Goal: Transaction & Acquisition: Obtain resource

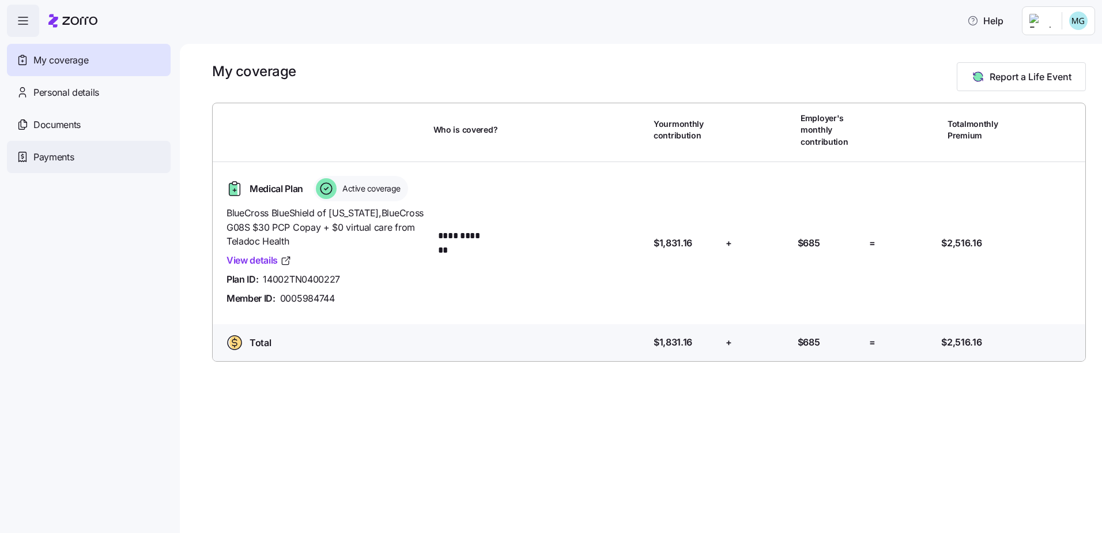
click at [58, 159] on span "Payments" at bounding box center [53, 157] width 40 height 14
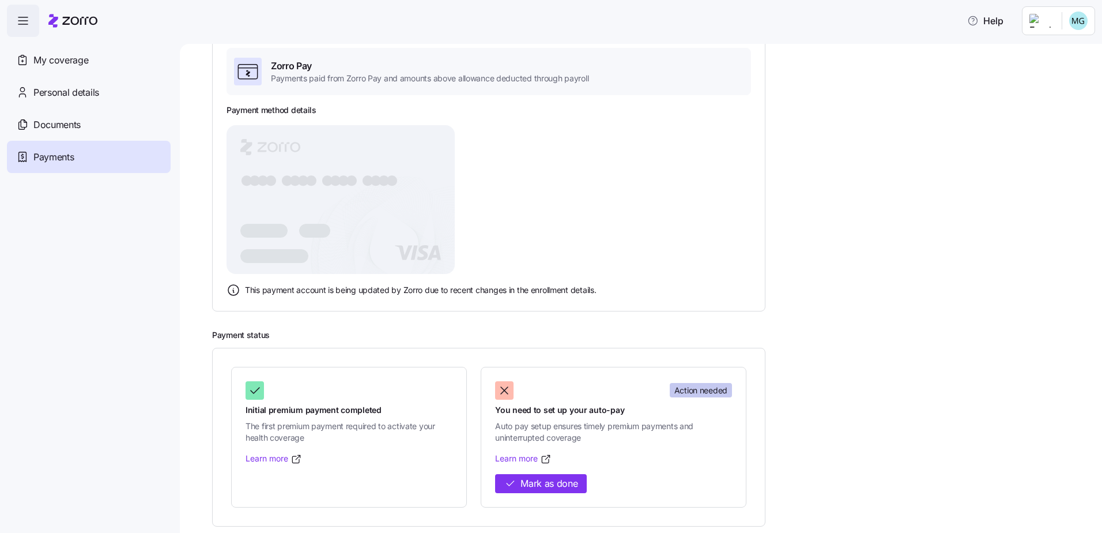
scroll to position [93, 0]
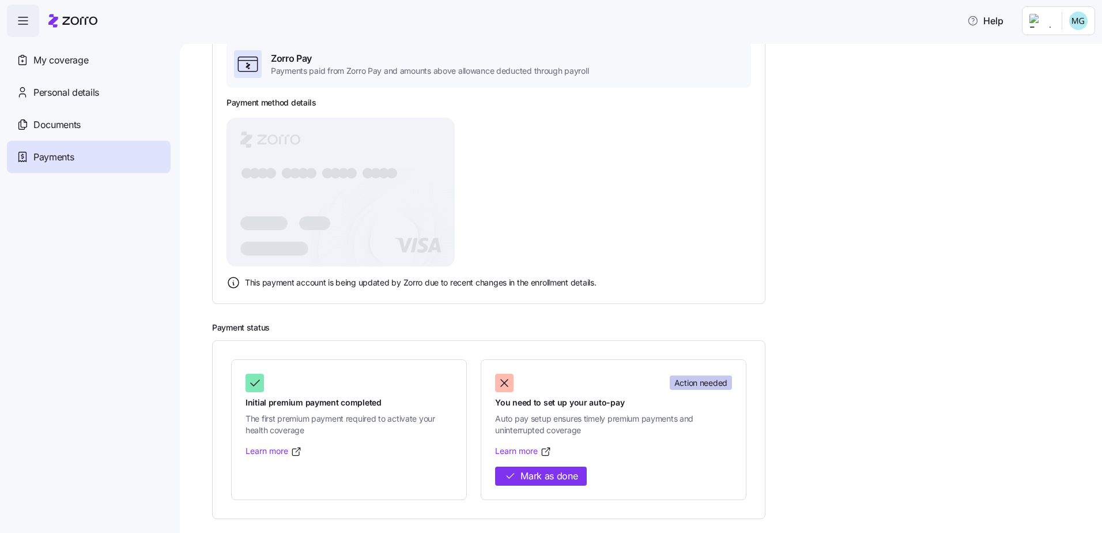
click at [311, 208] on rect at bounding box center [341, 192] width 228 height 149
click at [605, 389] on div "Action needed" at bounding box center [613, 383] width 237 height 18
click at [692, 386] on span "Action needed" at bounding box center [700, 383] width 53 height 12
click at [512, 387] on div at bounding box center [504, 383] width 18 height 18
click at [507, 384] on icon at bounding box center [504, 383] width 14 height 14
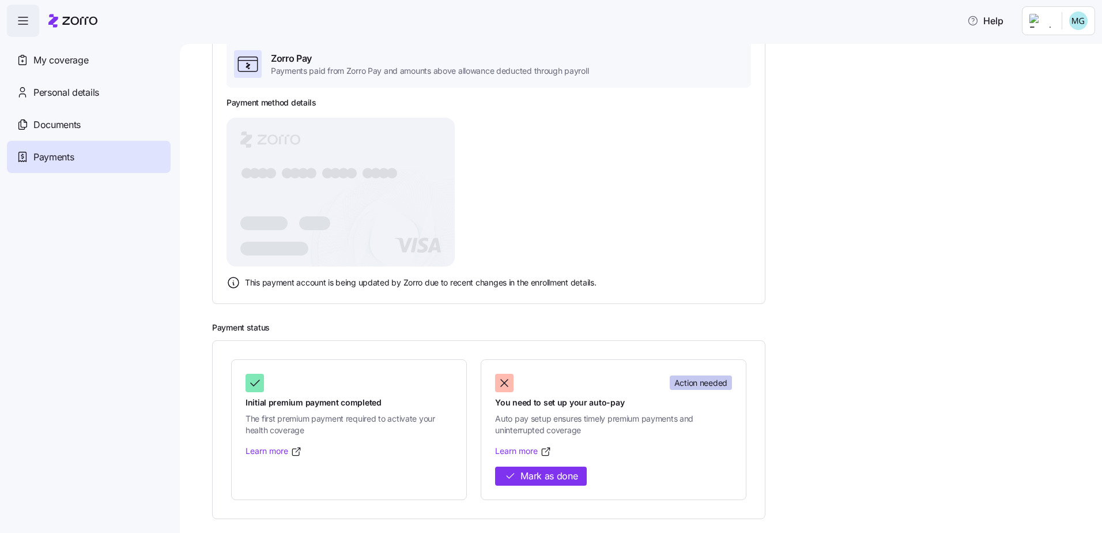
click at [505, 384] on icon at bounding box center [504, 383] width 14 height 14
click at [674, 383] on span "Action needed" at bounding box center [700, 383] width 53 height 12
click at [702, 382] on span "Action needed" at bounding box center [700, 383] width 53 height 12
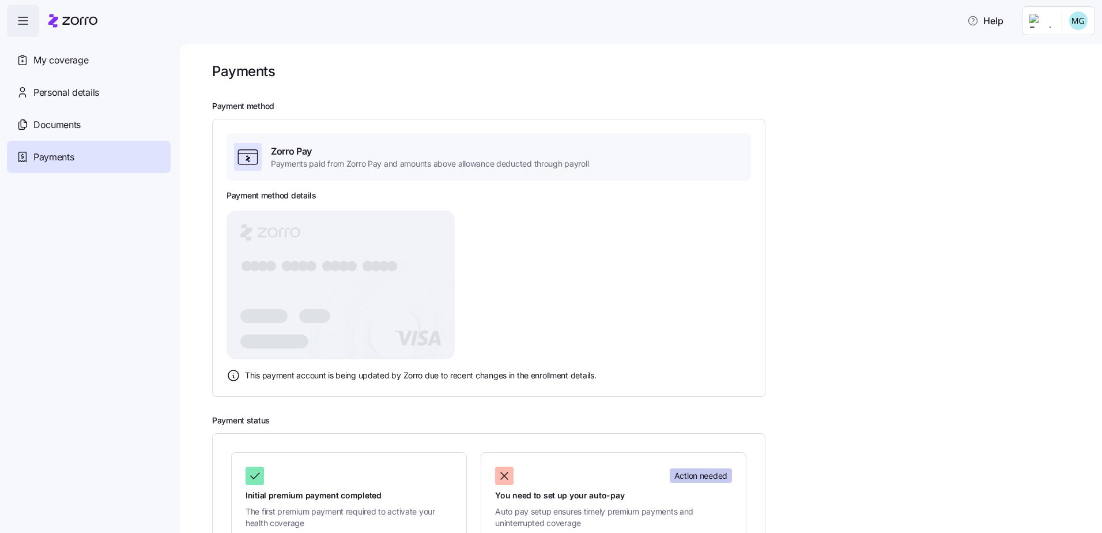
click at [269, 194] on h3 "Payment method details" at bounding box center [272, 196] width 90 height 12
click at [273, 188] on div "Zorro Pay Payments paid from Zorro Pay and amounts above allowance deducted thr…" at bounding box center [489, 257] width 525 height 249
drag, startPoint x: 273, startPoint y: 188, endPoint x: 231, endPoint y: 195, distance: 42.7
click at [231, 195] on h3 "Payment method details" at bounding box center [272, 196] width 90 height 12
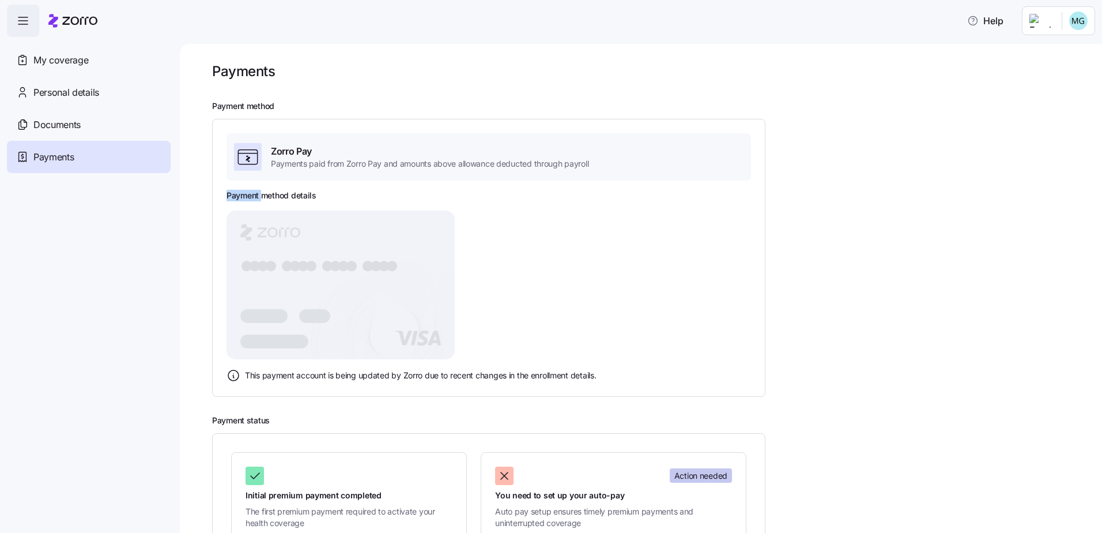
click at [231, 195] on h3 "Payment method details" at bounding box center [272, 196] width 90 height 12
click at [76, 93] on span "Personal details" at bounding box center [66, 92] width 66 height 14
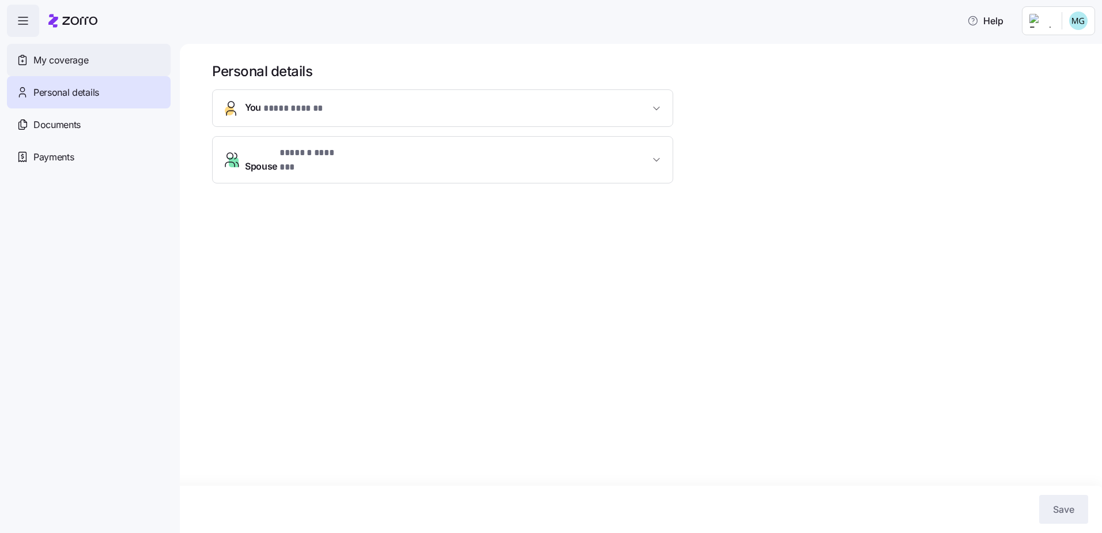
click at [88, 61] on span "My coverage" at bounding box center [60, 60] width 55 height 14
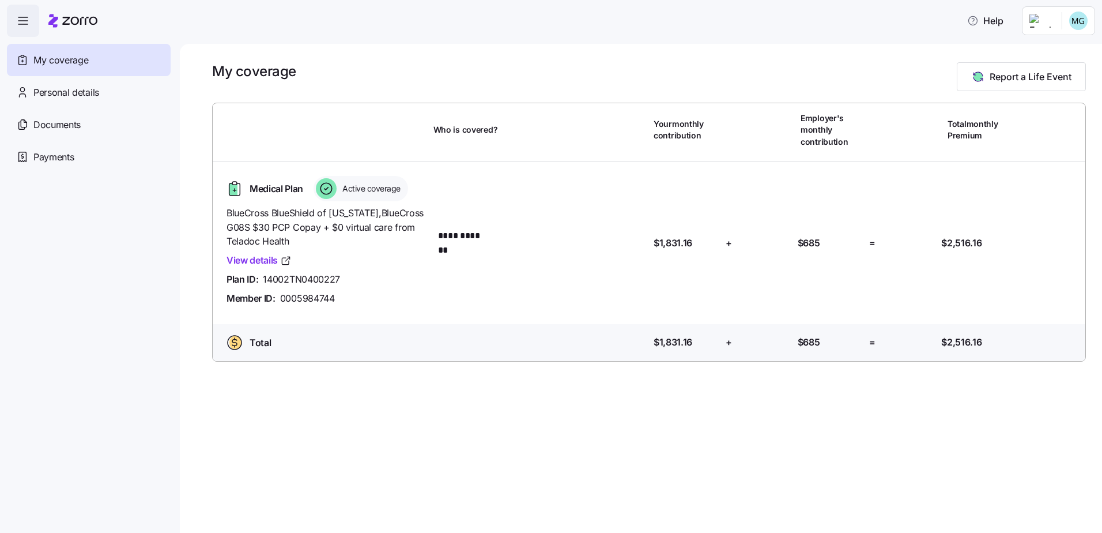
click at [27, 21] on icon "button" at bounding box center [23, 21] width 14 height 14
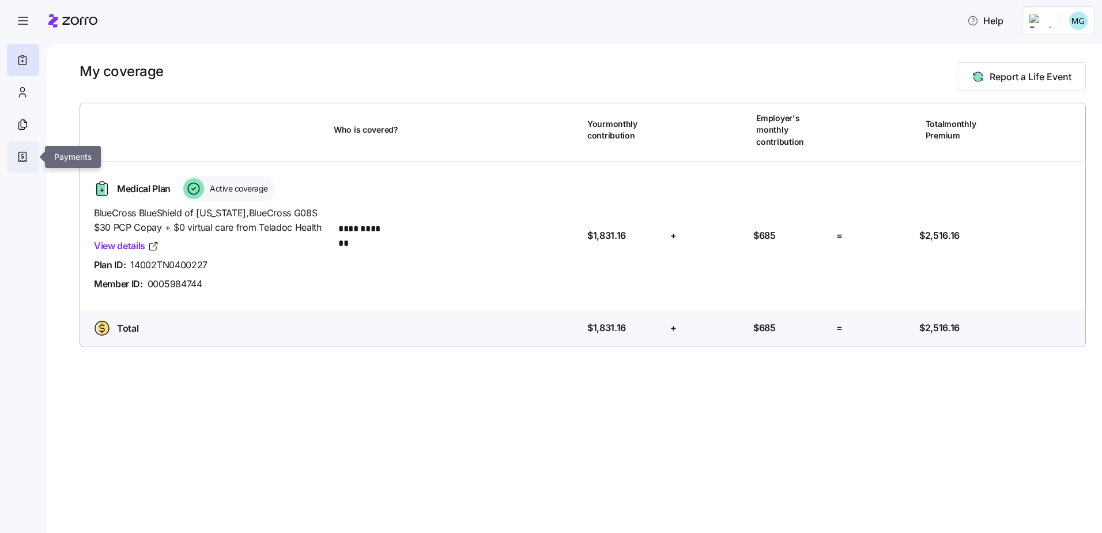
click at [22, 156] on icon at bounding box center [22, 157] width 13 height 14
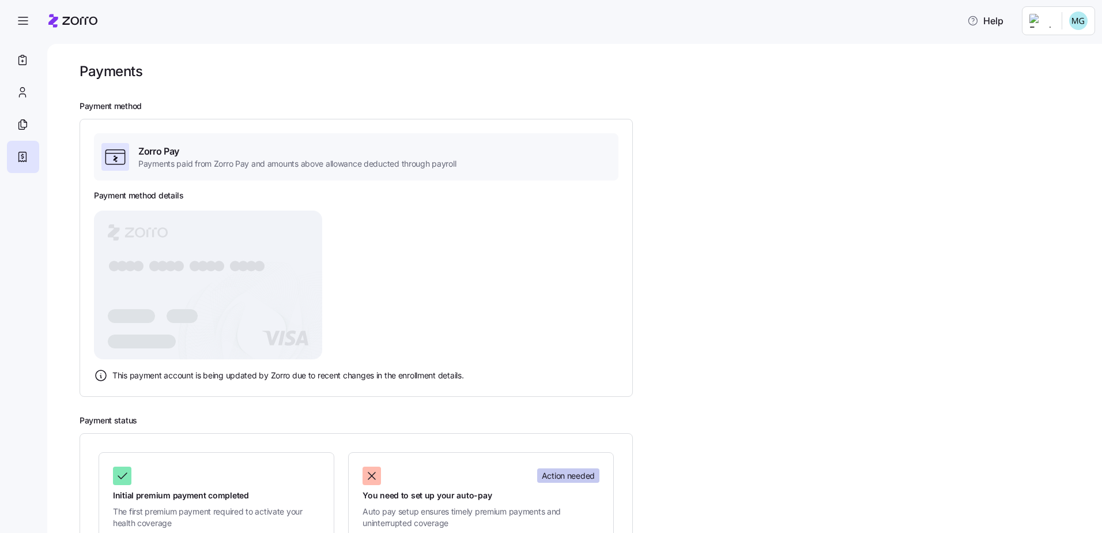
click at [114, 153] on icon at bounding box center [114, 157] width 19 height 14
click at [152, 164] on span "Payments paid from Zorro Pay and amounts above allowance deducted through payro…" at bounding box center [297, 164] width 318 height 12
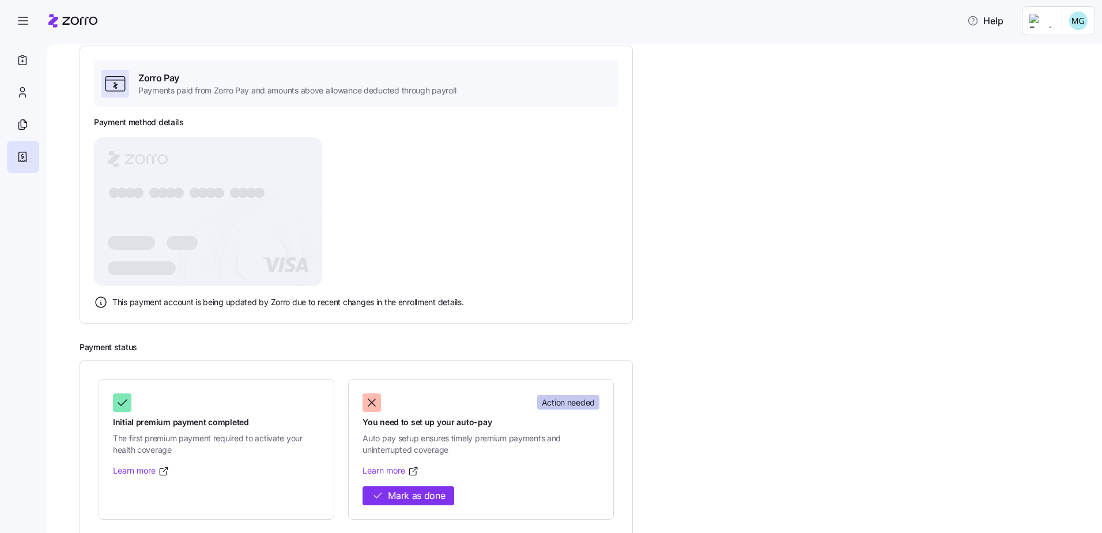
scroll to position [93, 0]
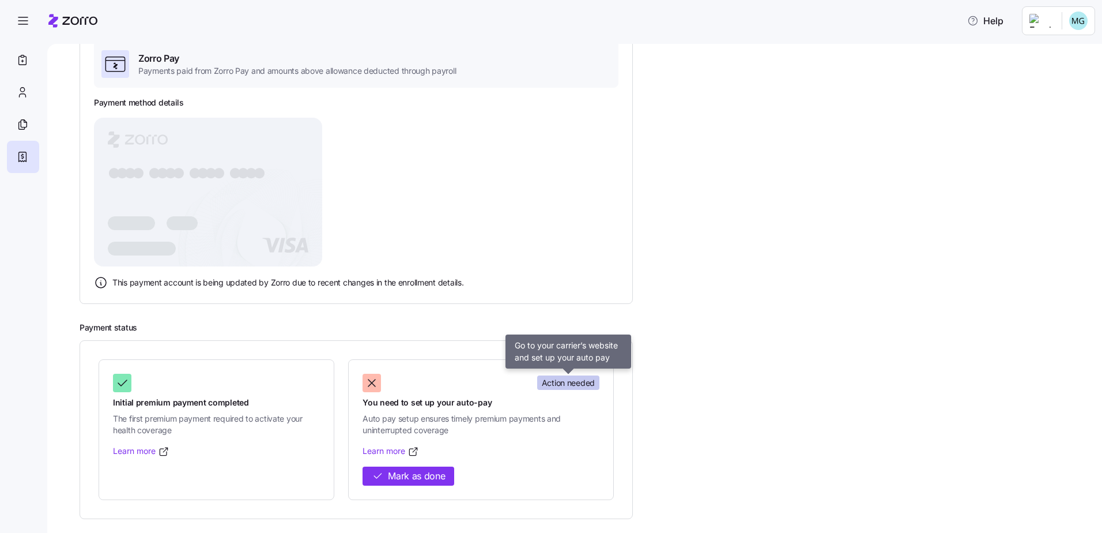
click at [545, 384] on span "Action needed" at bounding box center [568, 383] width 53 height 12
click at [553, 382] on span "Action needed" at bounding box center [568, 383] width 53 height 12
click at [408, 449] on icon at bounding box center [414, 452] width 12 height 12
click at [121, 63] on icon at bounding box center [115, 63] width 23 height 23
click at [152, 59] on span "Zorro Pay" at bounding box center [297, 58] width 318 height 14
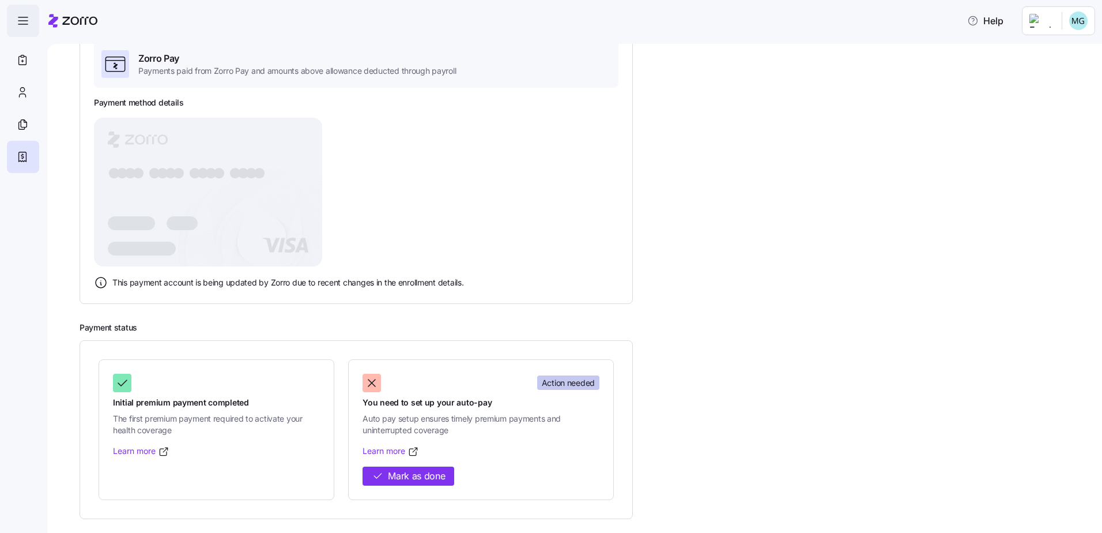
click at [23, 20] on icon "button" at bounding box center [23, 21] width 14 height 14
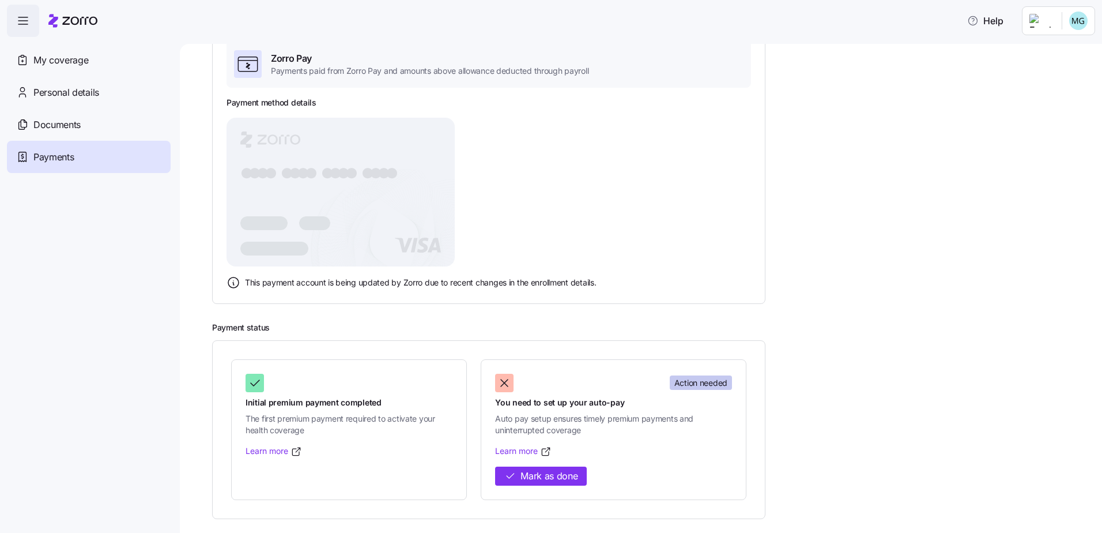
click at [23, 20] on icon "button" at bounding box center [23, 21] width 14 height 14
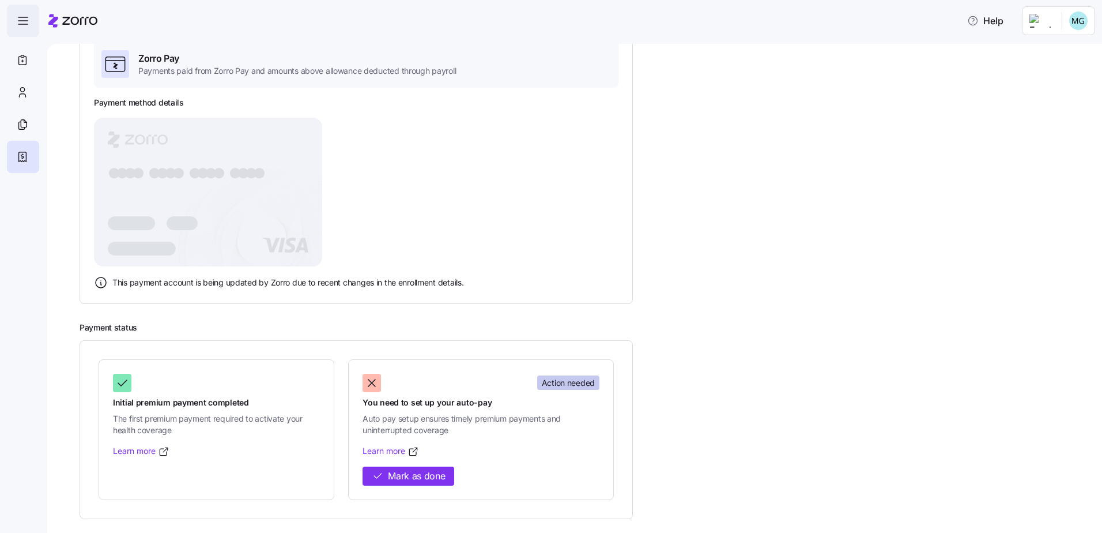
click at [23, 20] on icon "button" at bounding box center [23, 21] width 14 height 14
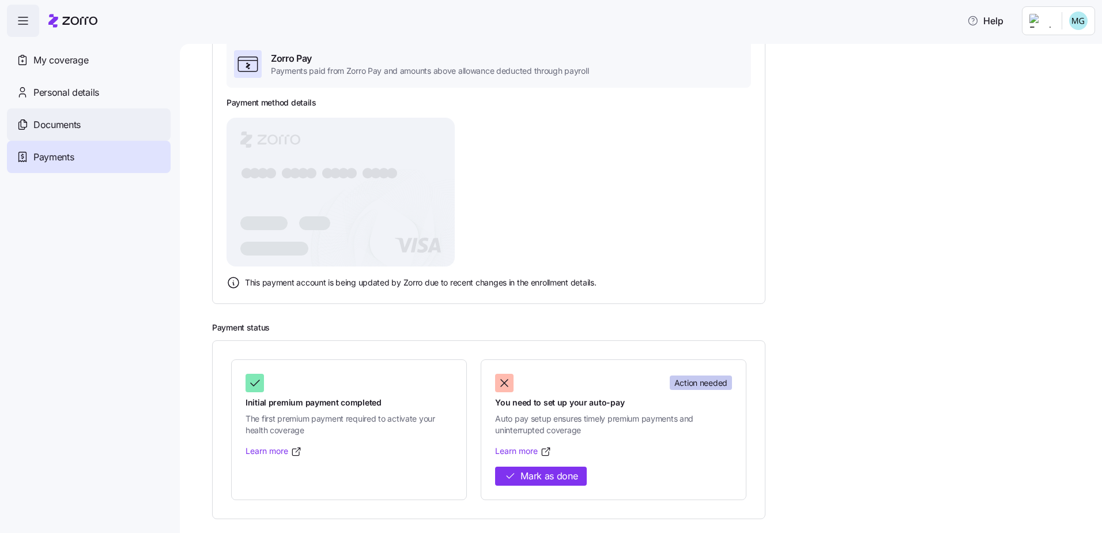
click at [83, 125] on div "Documents" at bounding box center [89, 124] width 164 height 32
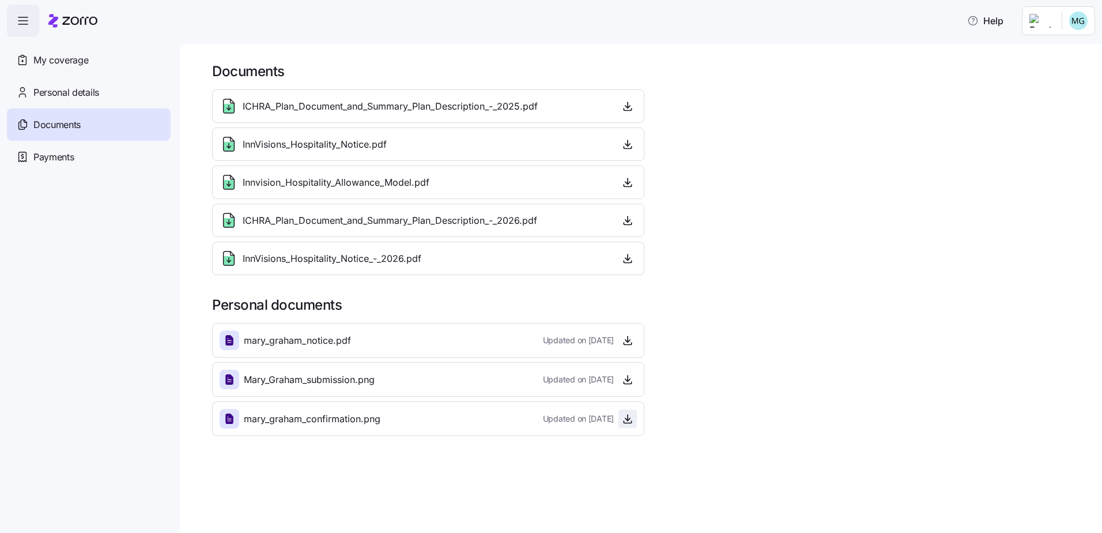
click at [626, 421] on icon "button" at bounding box center [628, 419] width 12 height 12
click at [625, 107] on icon "button" at bounding box center [628, 106] width 12 height 12
click at [624, 145] on icon "button" at bounding box center [628, 144] width 12 height 12
click at [64, 153] on span "Payments" at bounding box center [53, 157] width 40 height 14
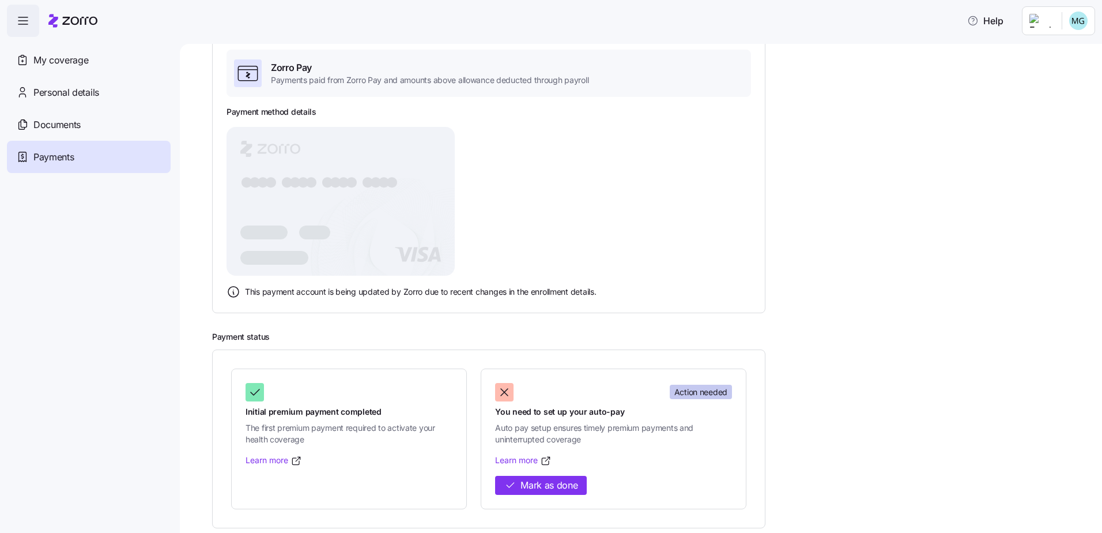
scroll to position [93, 0]
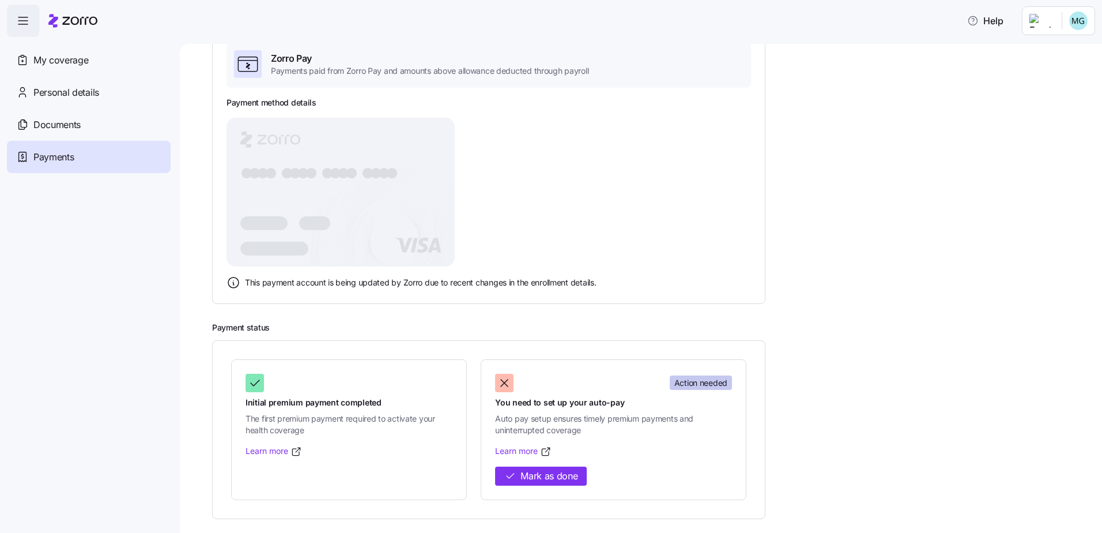
click at [505, 387] on icon at bounding box center [504, 383] width 14 height 14
